Goal: Information Seeking & Learning: Check status

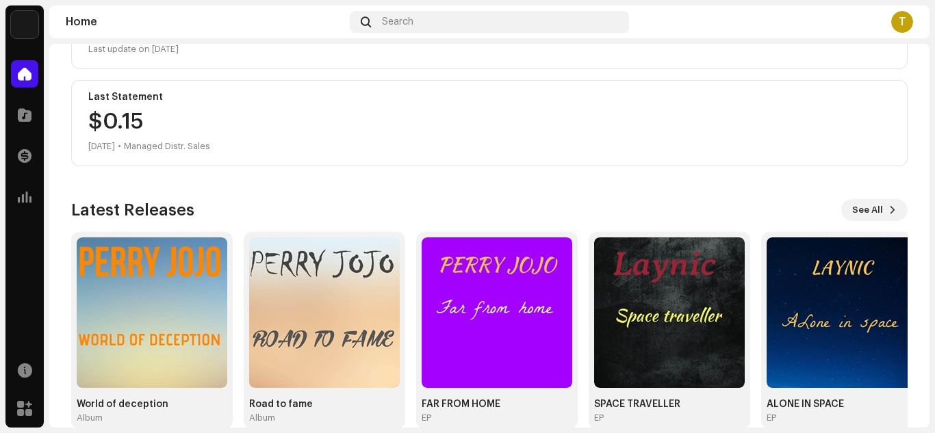
scroll to position [345, 0]
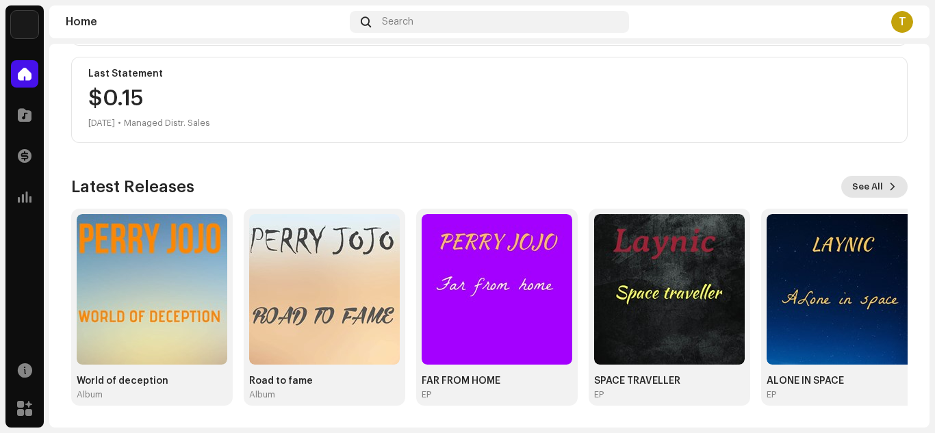
click at [879, 188] on button "See All" at bounding box center [874, 187] width 66 height 22
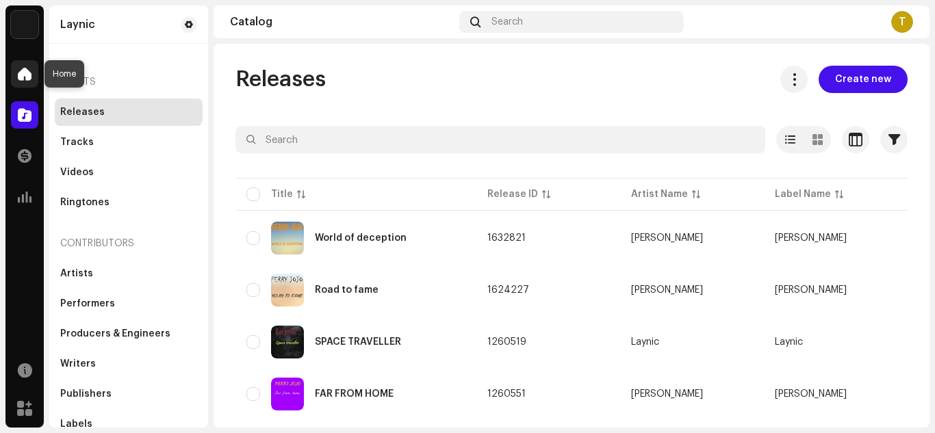
click at [21, 63] on div at bounding box center [24, 73] width 27 height 27
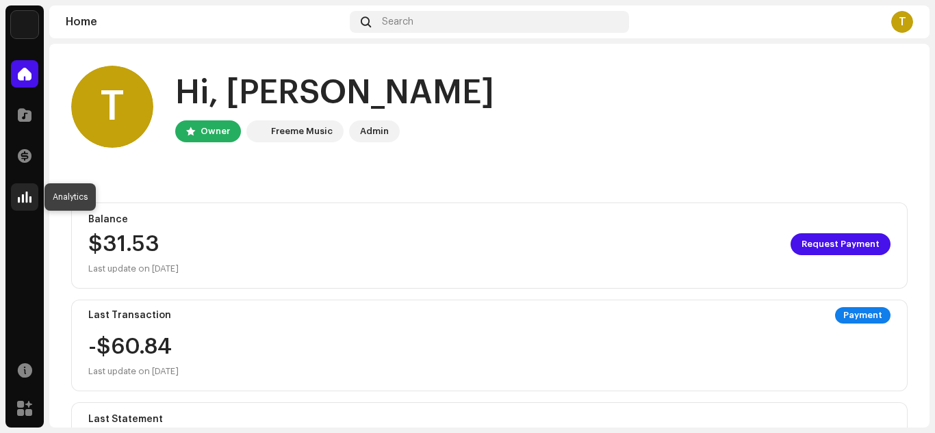
click at [33, 197] on div at bounding box center [24, 196] width 27 height 27
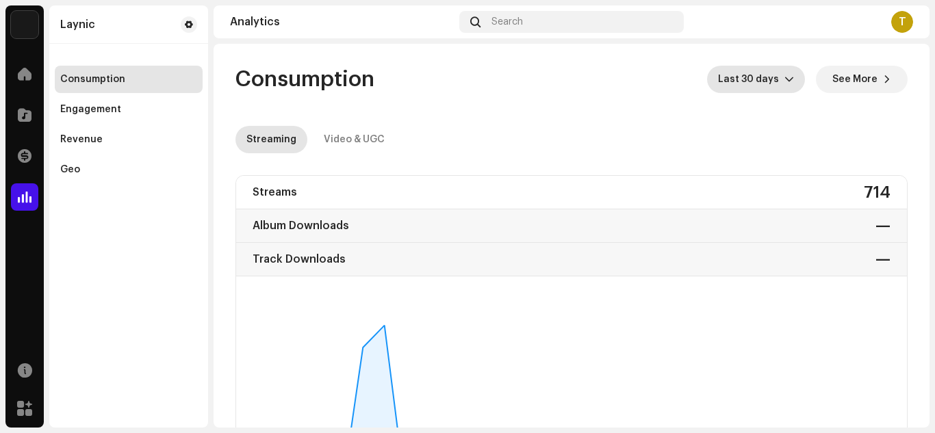
click at [775, 84] on span "Last 30 days" at bounding box center [751, 79] width 66 height 27
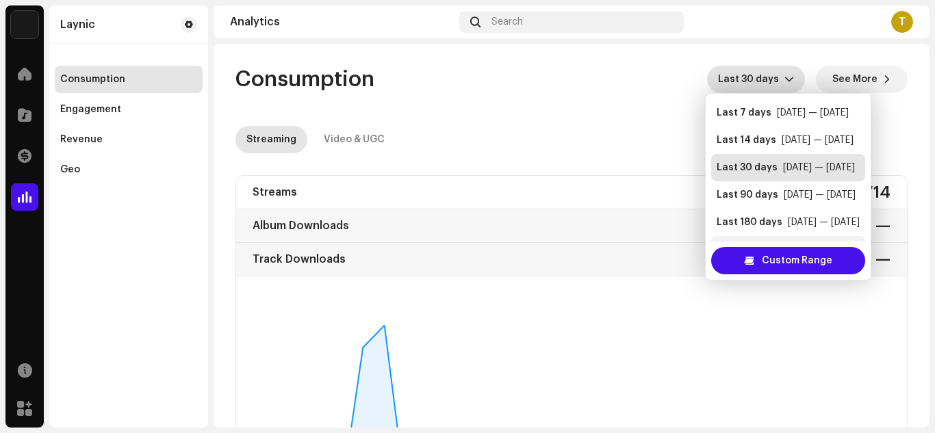
scroll to position [22, 0]
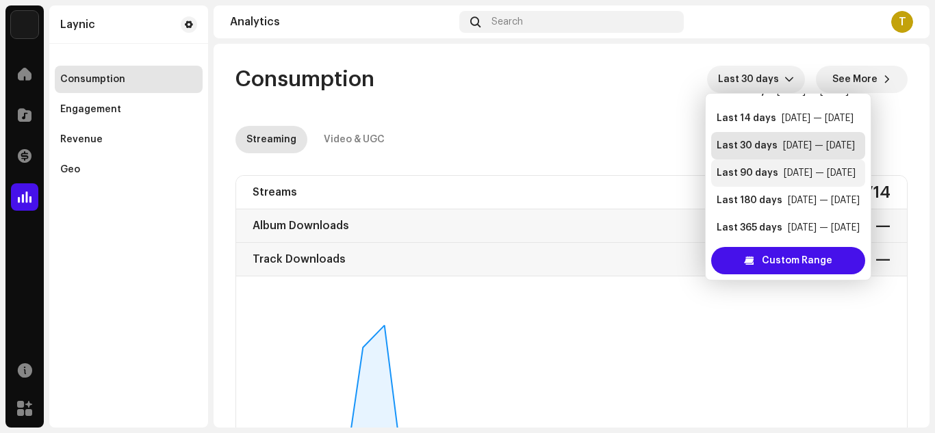
click at [757, 174] on div "Last 90 days" at bounding box center [747, 173] width 62 height 14
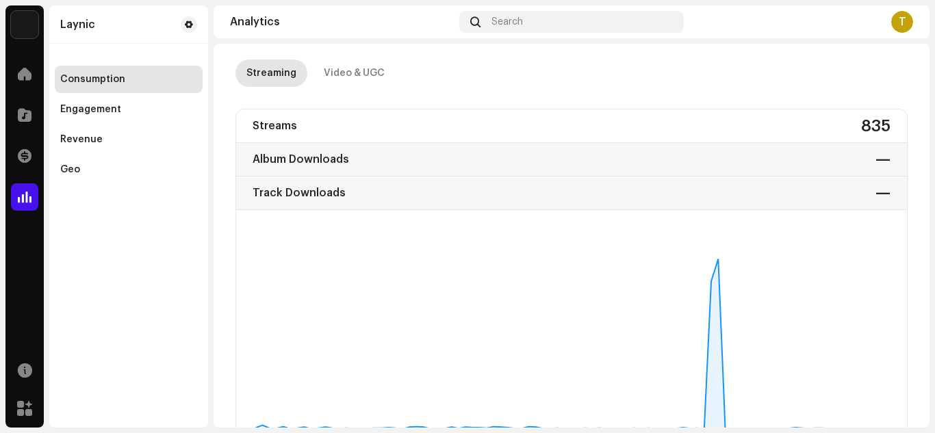
scroll to position [66, 0]
click at [104, 144] on div "Revenue" at bounding box center [128, 139] width 137 height 11
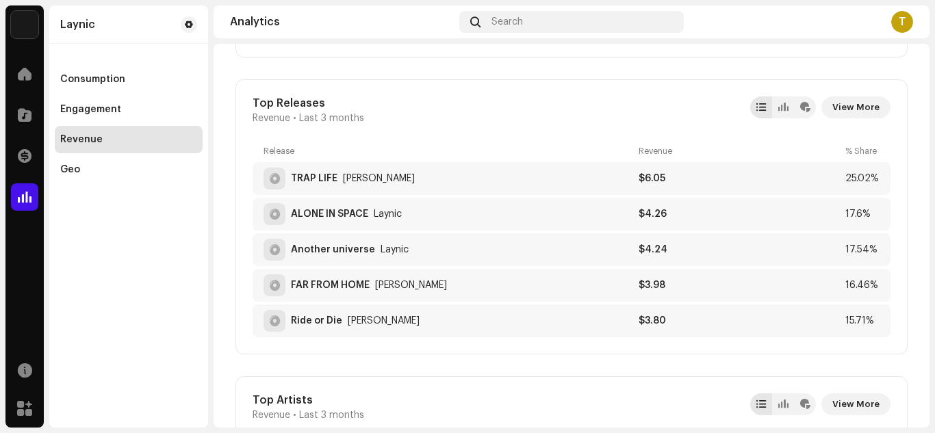
scroll to position [769, 0]
click at [872, 103] on button "View More" at bounding box center [855, 107] width 69 height 22
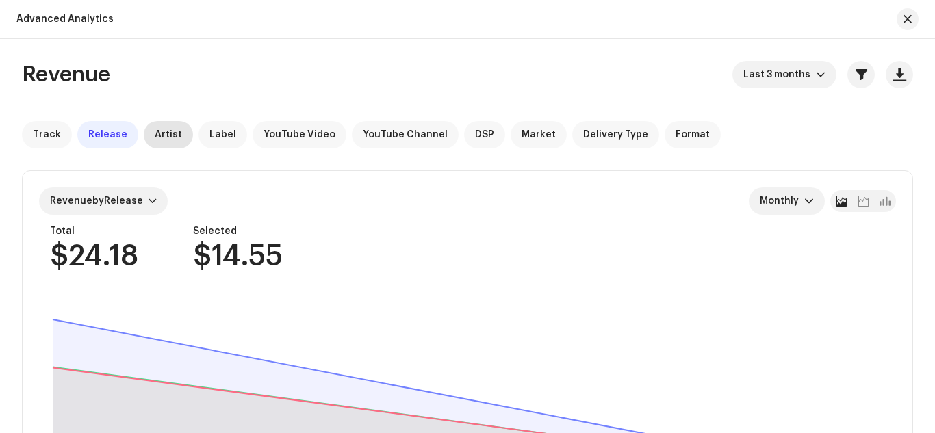
click at [165, 138] on span "Artist" at bounding box center [168, 134] width 27 height 11
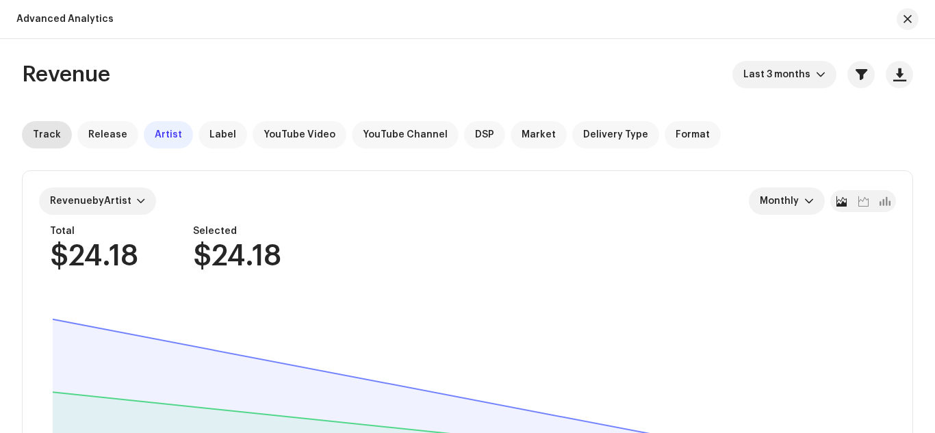
click at [48, 143] on div "Track" at bounding box center [47, 134] width 50 height 27
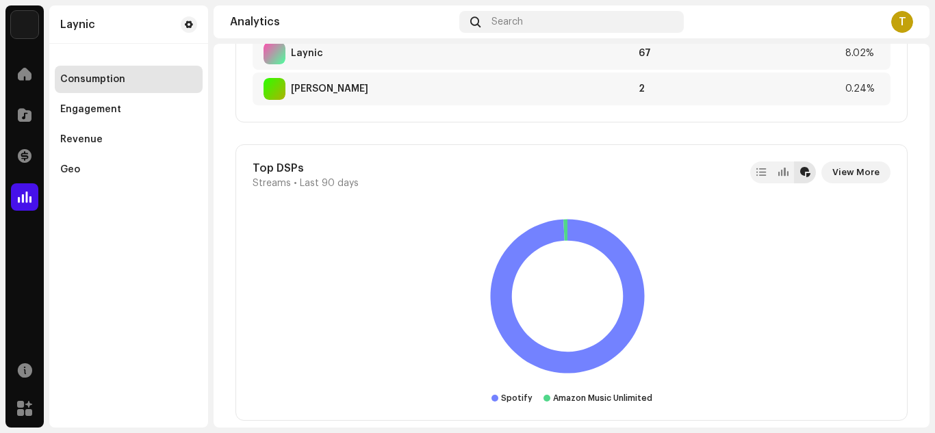
scroll to position [1458, 0]
